Goal: Find contact information: Find contact information

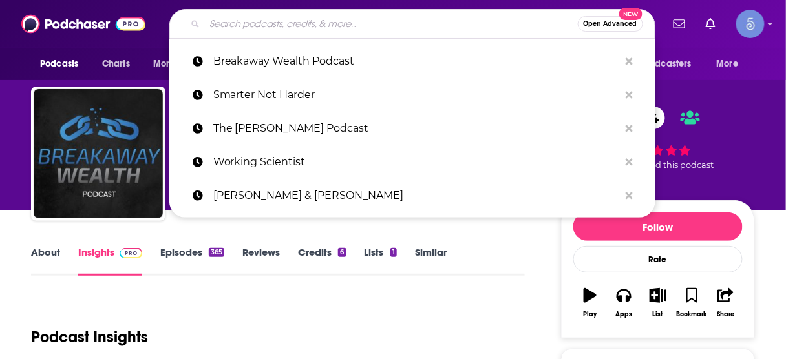
click at [384, 29] on input "Search podcasts, credits, & more..." at bounding box center [391, 24] width 373 height 21
paste input "The Synergy Connection Show"
type input "The Synergy Connection Show"
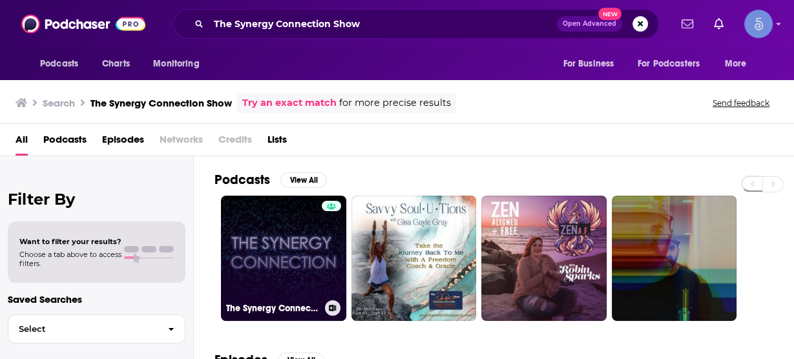
click at [283, 243] on link "The Synergy Connection Show" at bounding box center [283, 258] width 125 height 125
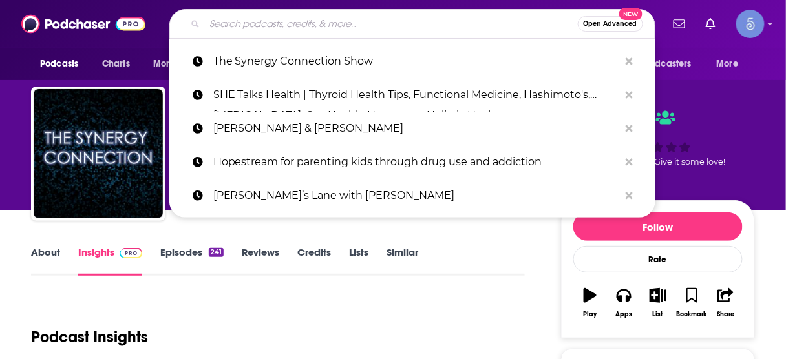
click at [306, 21] on input "Search podcasts, credits, & more..." at bounding box center [391, 24] width 373 height 21
paste input "Leaders Of Transformation"
type input "Leaders Of Transformation"
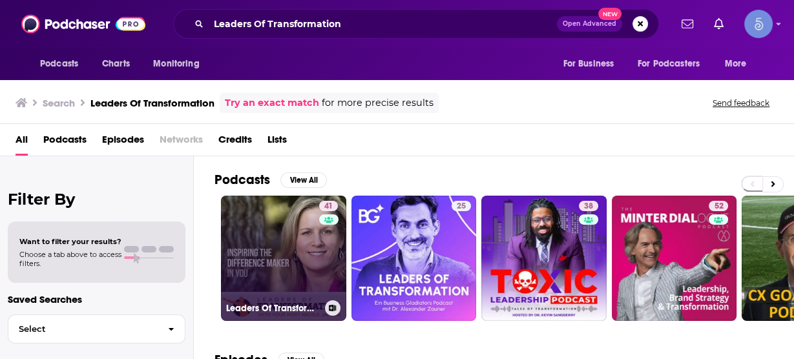
click at [273, 239] on link "41 Leaders Of Transformation" at bounding box center [283, 258] width 125 height 125
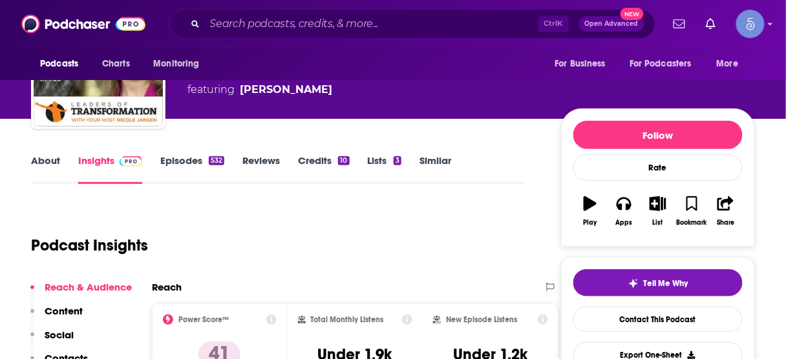
scroll to position [103, 0]
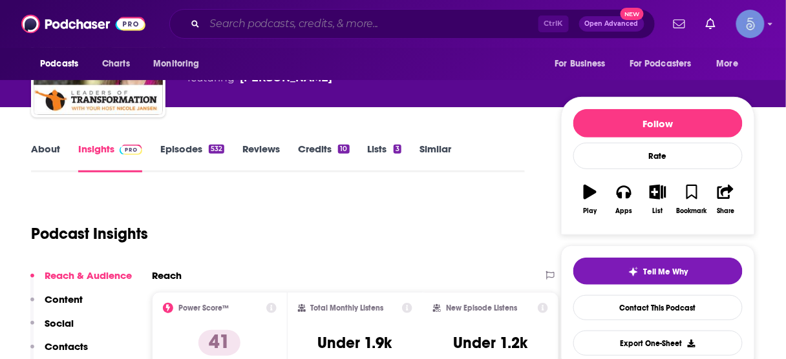
click at [408, 32] on input "Search podcasts, credits, & more..." at bounding box center [371, 24] width 333 height 21
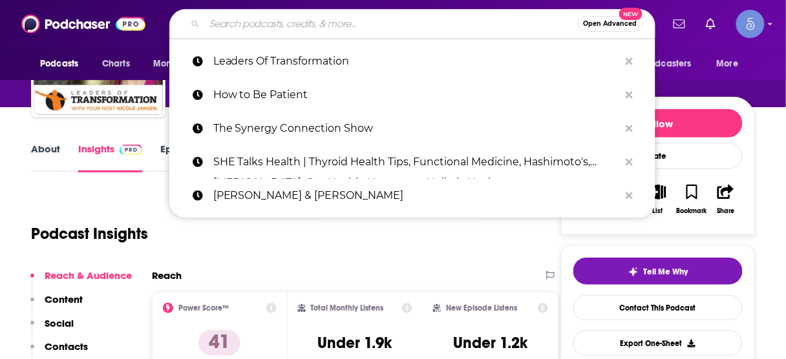
paste input "Sharkpreneur"
type input "Sharkpreneur"
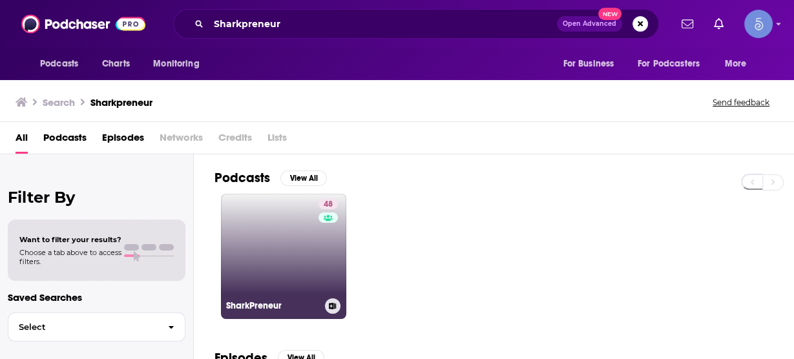
click at [294, 265] on link "48 SharkPreneur" at bounding box center [283, 256] width 125 height 125
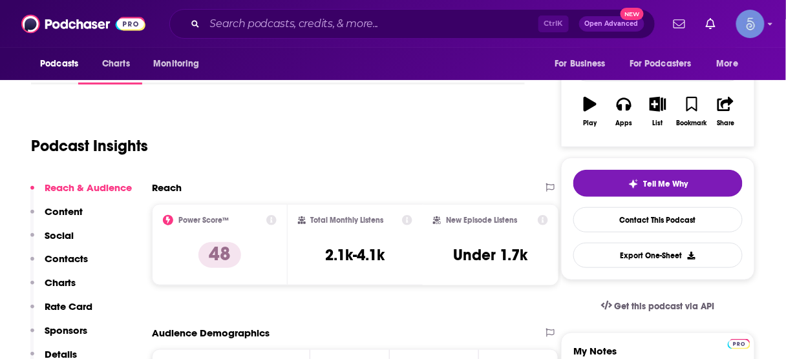
scroll to position [207, 0]
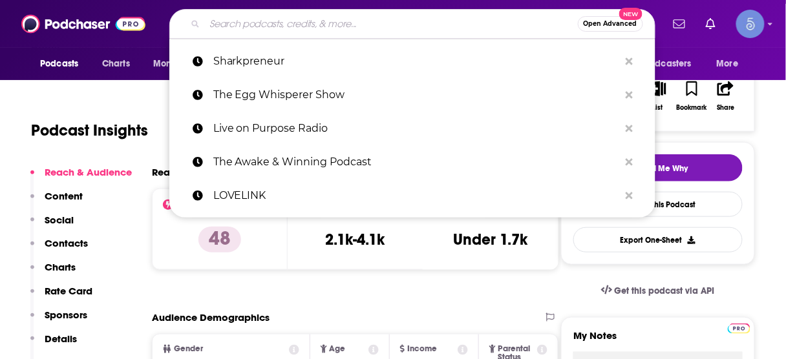
click at [446, 23] on input "Search podcasts, credits, & more..." at bounding box center [391, 24] width 373 height 21
paste input "The Nice Guys on Business"
type input "The Nice Guys on Business"
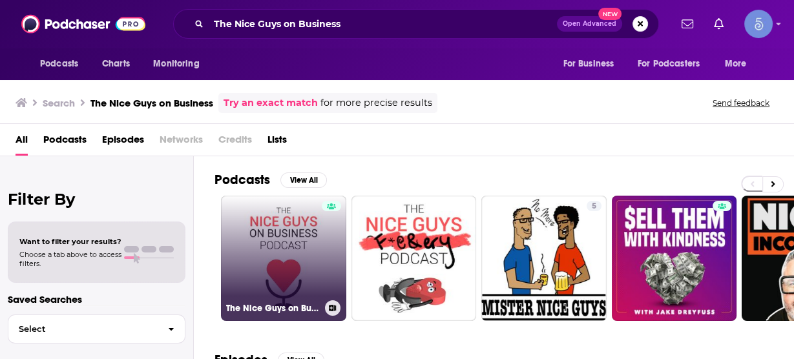
click at [303, 262] on link "The Nice Guys on Business" at bounding box center [283, 258] width 125 height 125
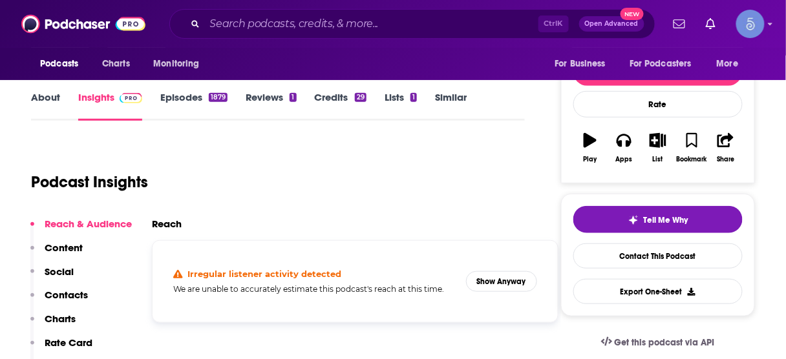
scroll to position [258, 0]
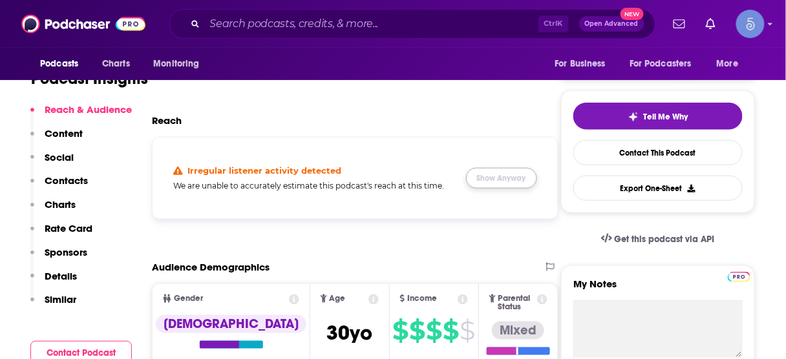
click at [512, 180] on button "Show Anyway" at bounding box center [501, 178] width 71 height 21
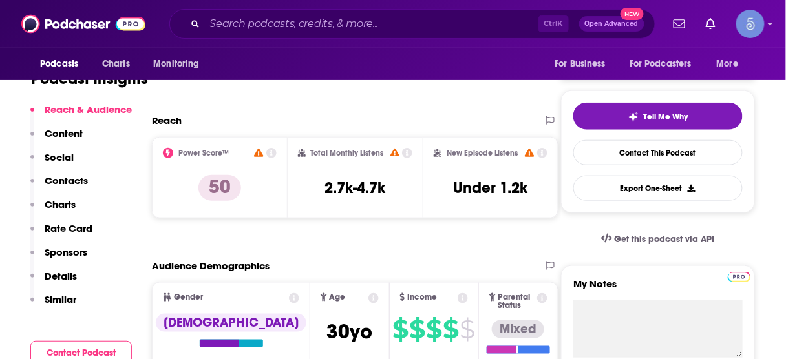
click at [65, 183] on p "Contacts" at bounding box center [66, 180] width 43 height 12
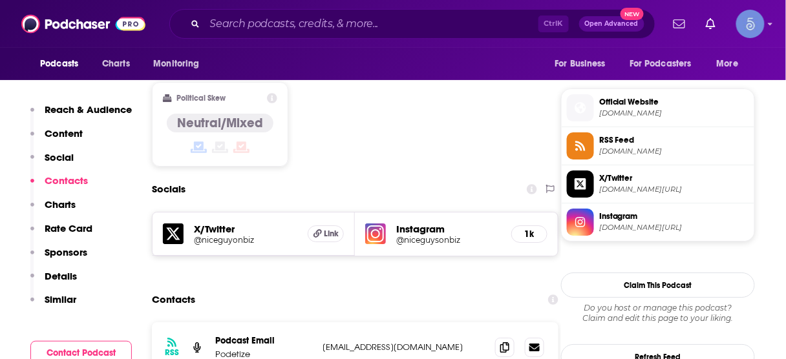
scroll to position [1048, 0]
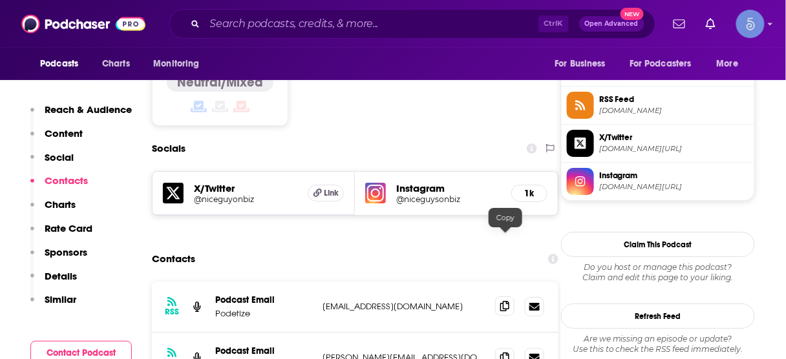
click at [503, 301] on icon at bounding box center [504, 306] width 9 height 10
